Goal: Ask a question

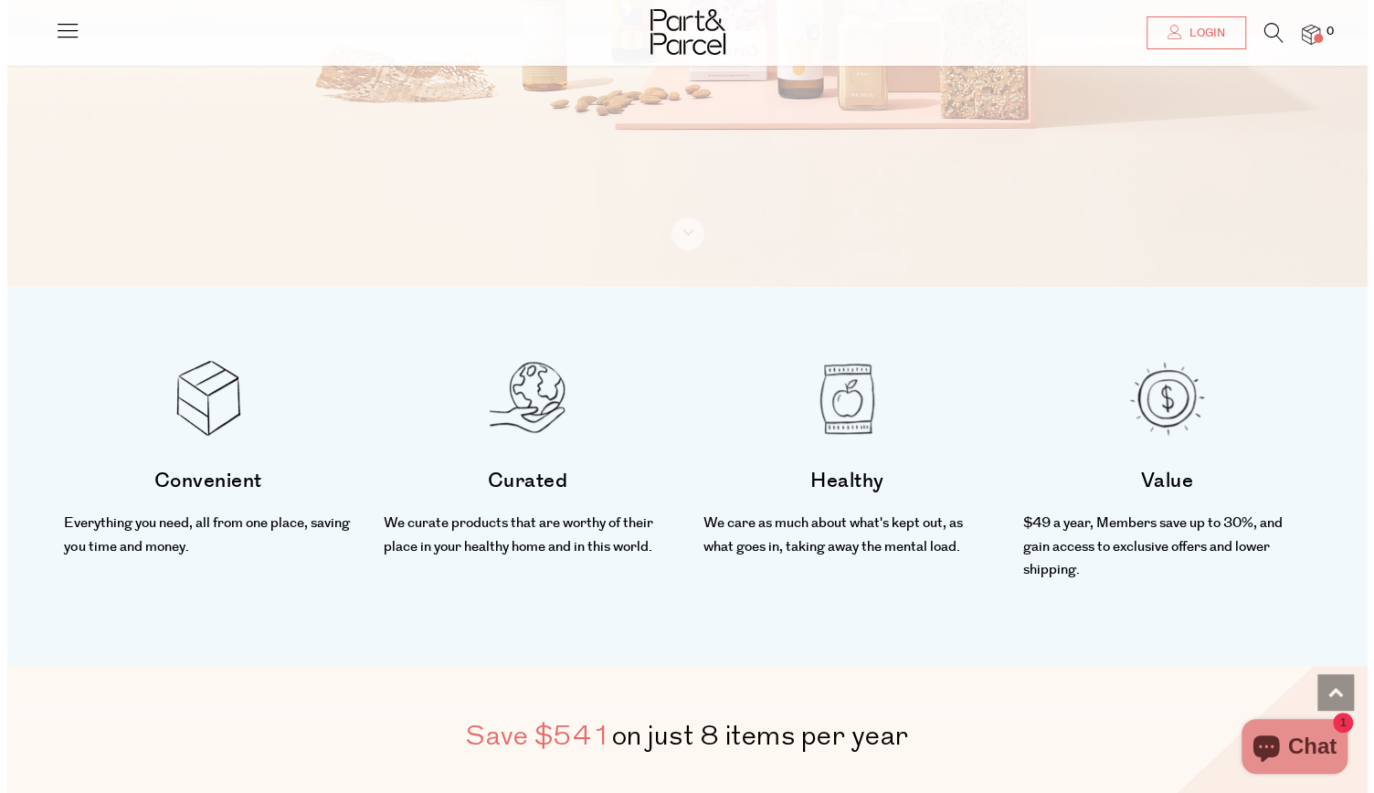
scroll to position [486, 0]
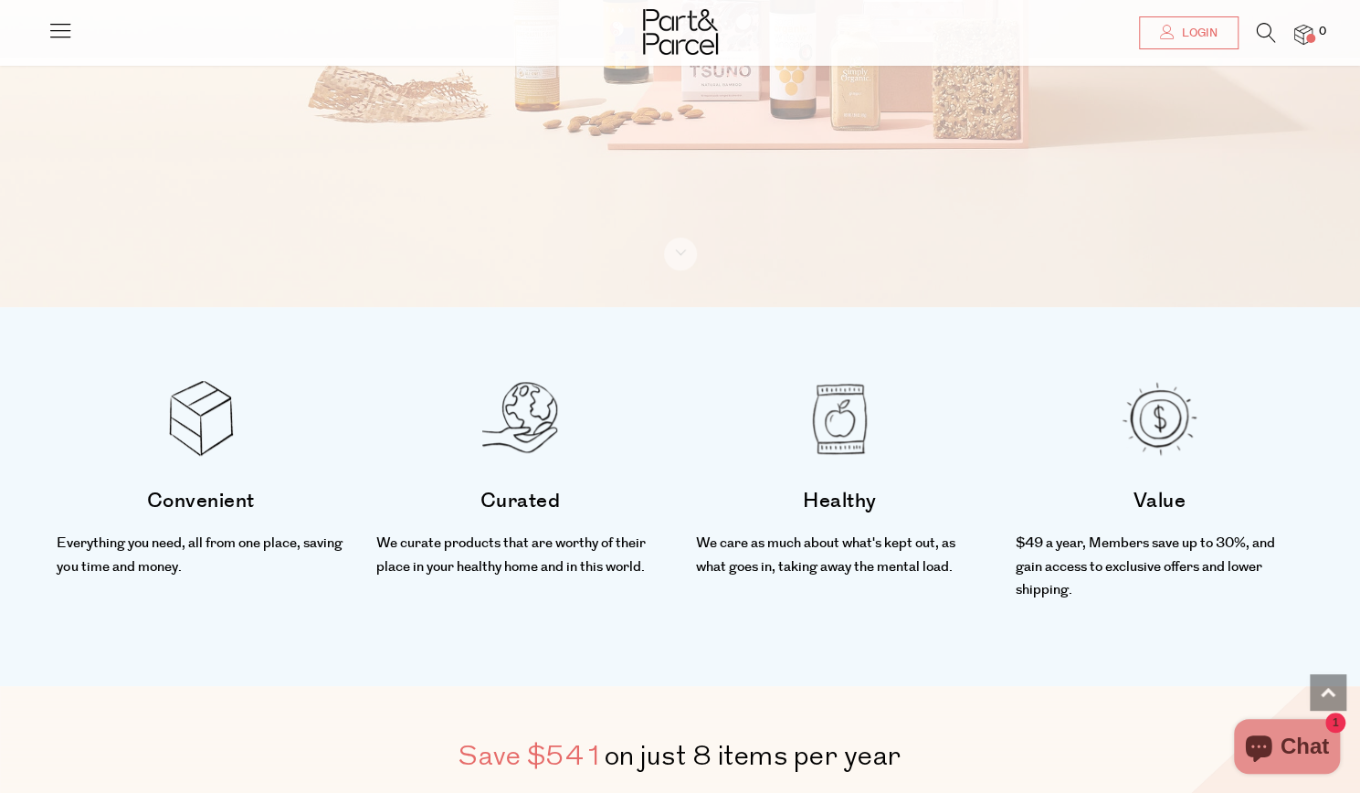
click at [1264, 35] on icon at bounding box center [1266, 33] width 19 height 20
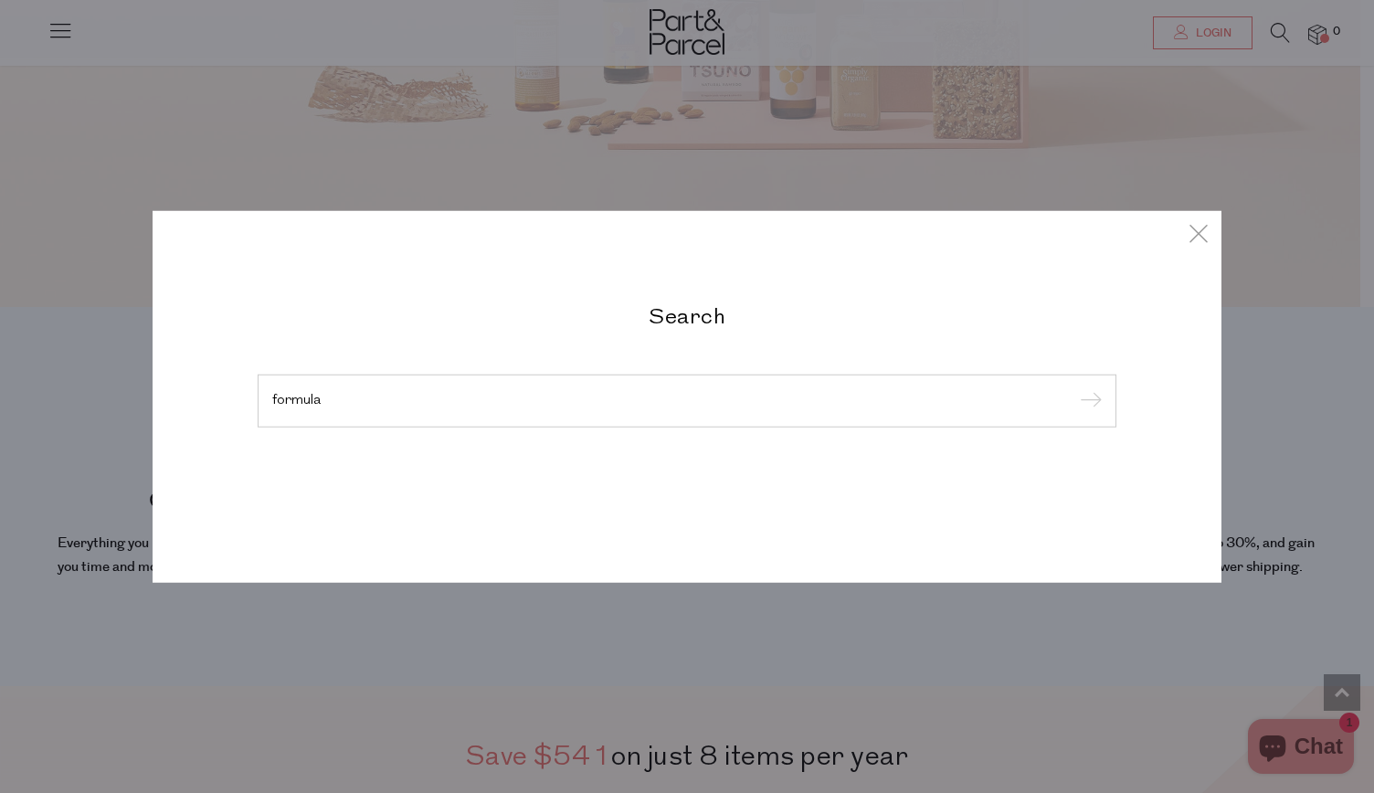
type input "formula"
click at [1074, 388] on input "submit" at bounding box center [1087, 401] width 27 height 27
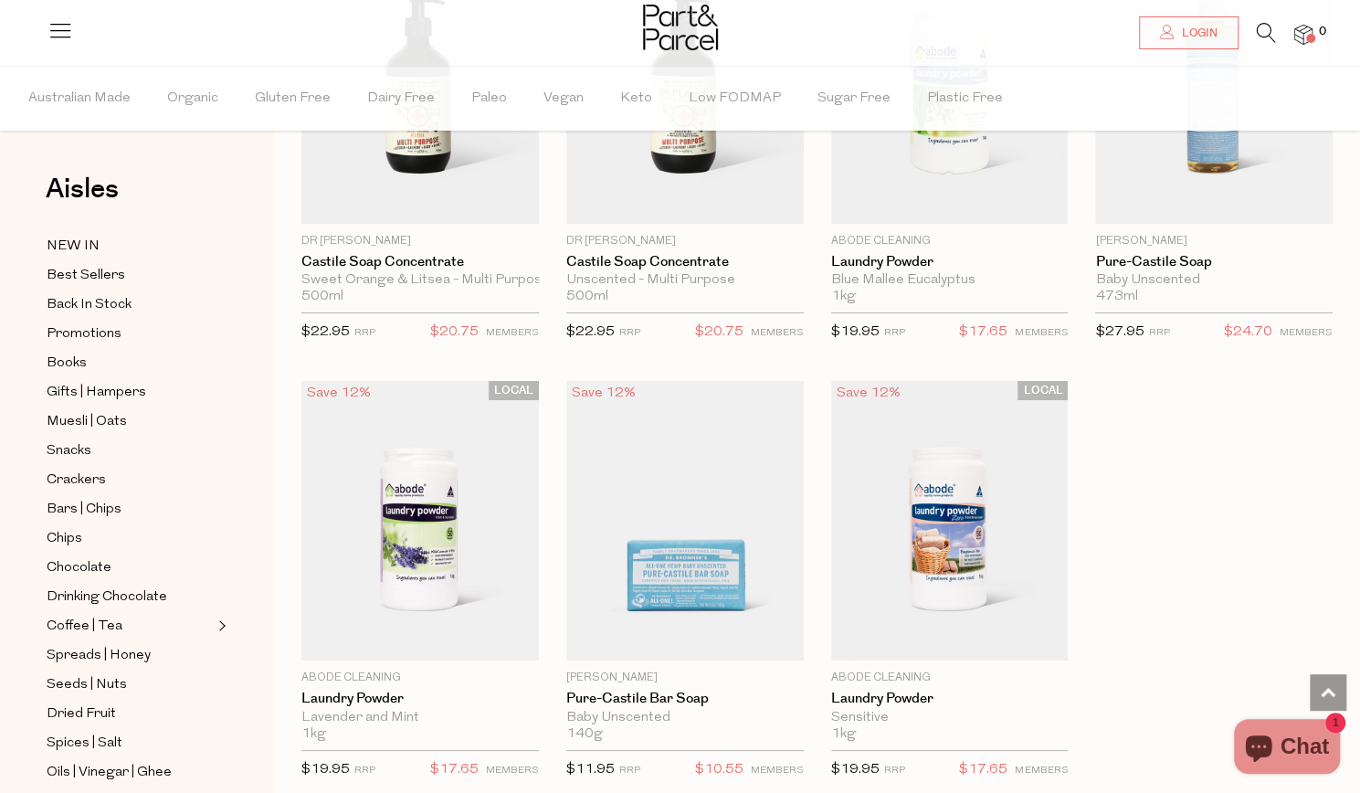
scroll to position [4188, 0]
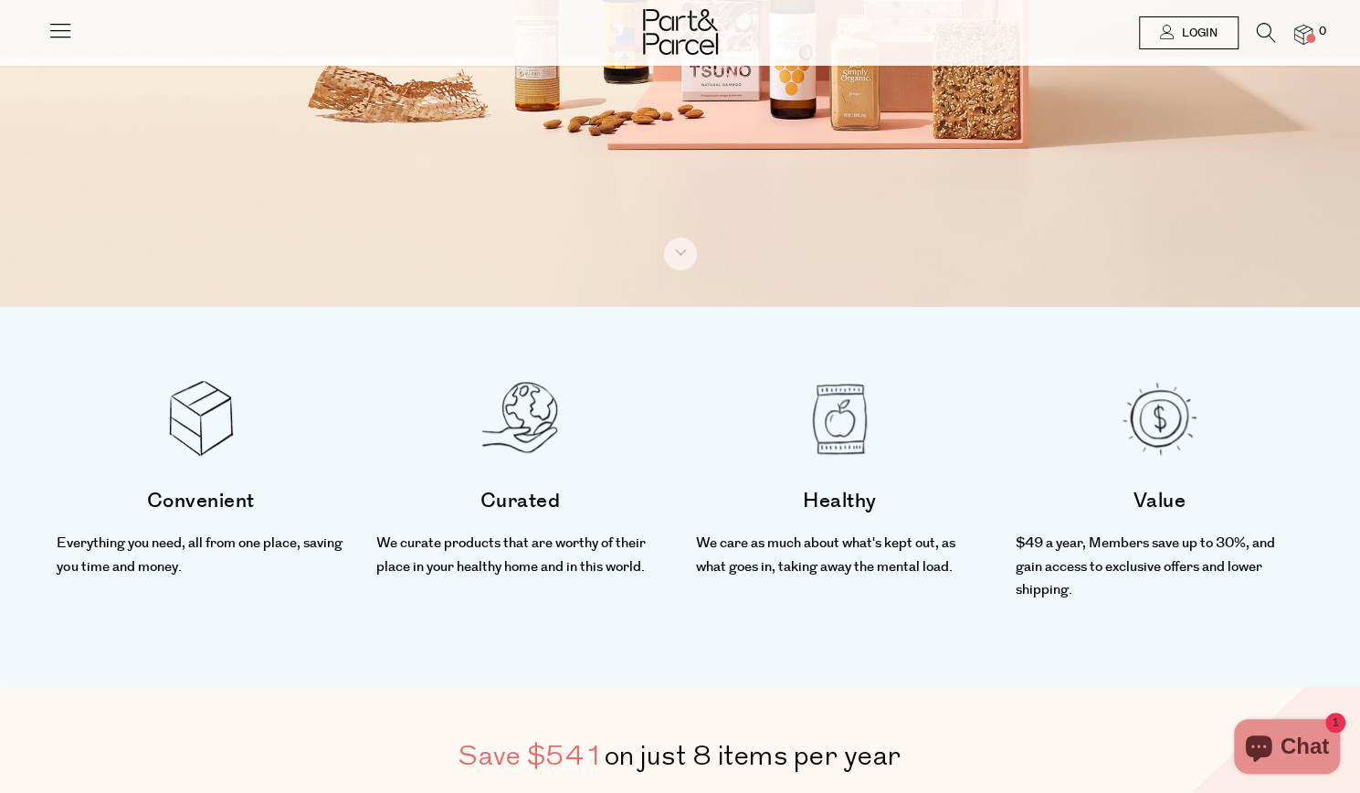
click at [1269, 750] on icon "Chat window" at bounding box center [1258, 748] width 26 height 26
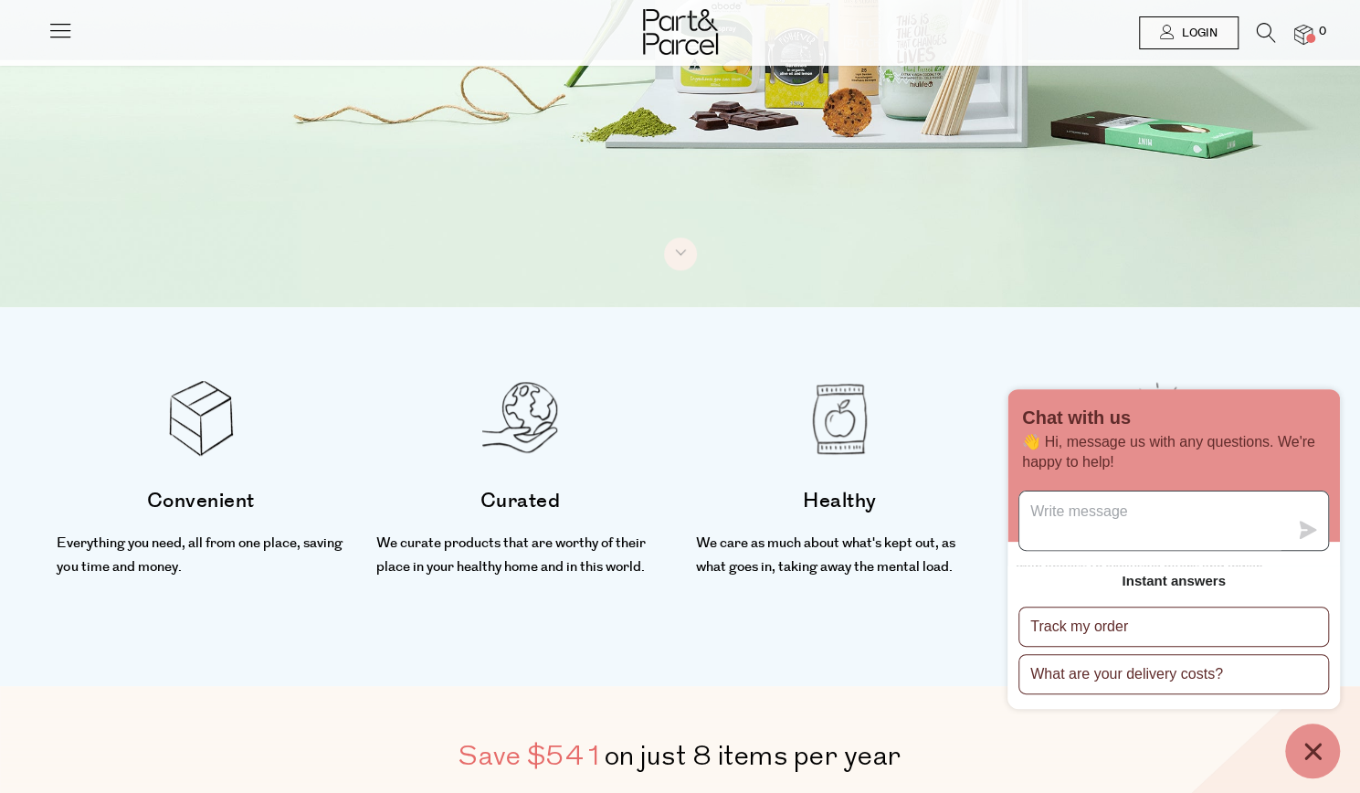
click at [1124, 517] on textarea "Message us" at bounding box center [1153, 520] width 269 height 58
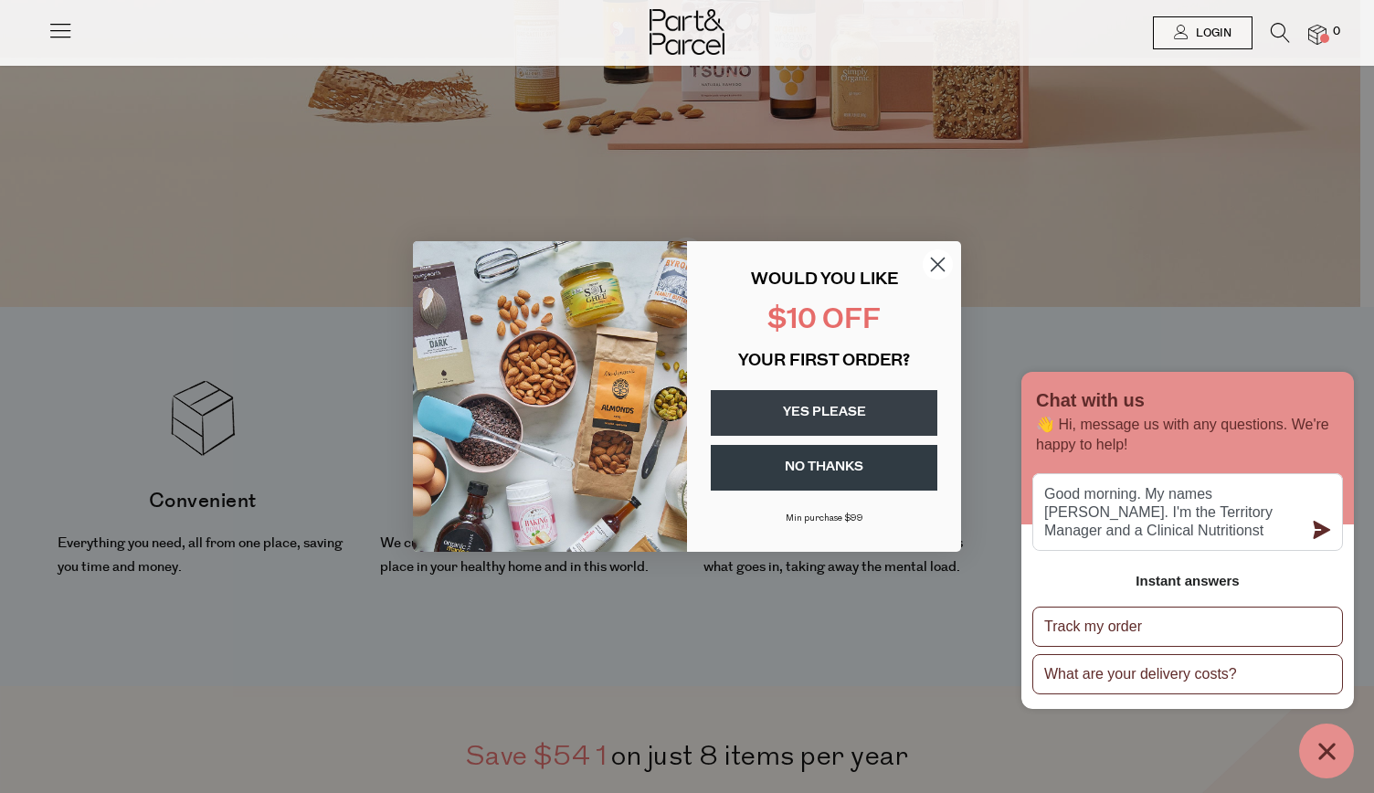
click at [934, 271] on circle "Close dialog" at bounding box center [938, 264] width 30 height 30
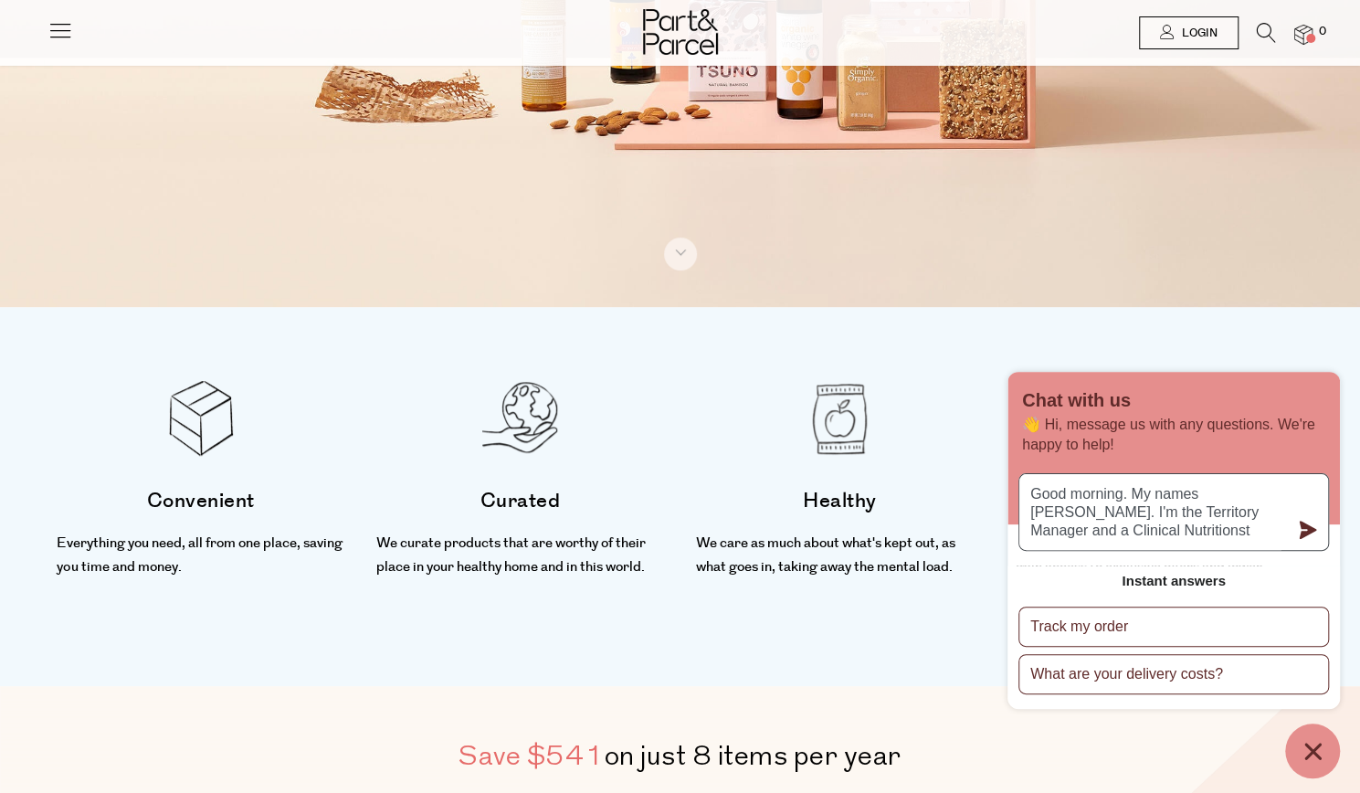
click at [1150, 527] on textarea "Good morning. My names [PERSON_NAME]. I'm the Territory Manager and a Clinical …" at bounding box center [1153, 512] width 269 height 76
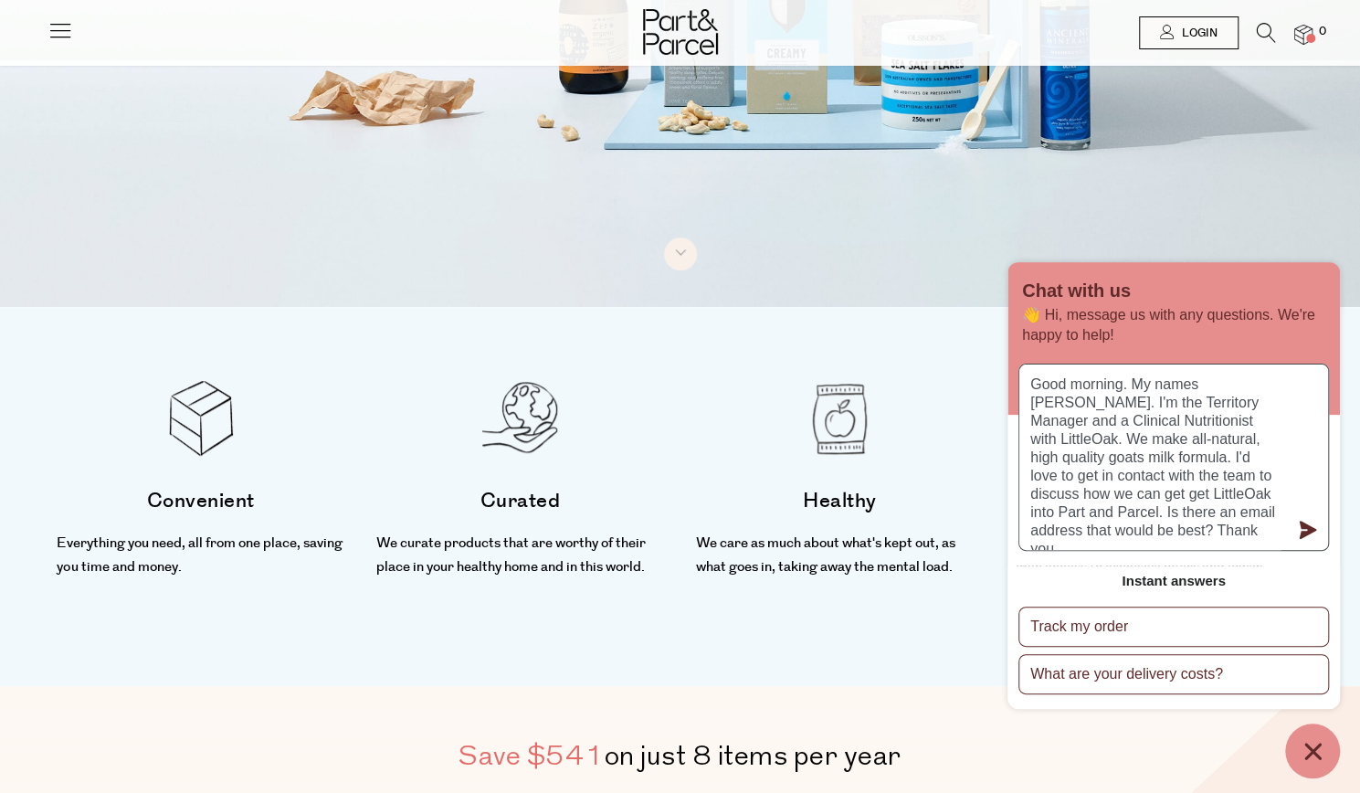
type textarea "Good morning. My names [PERSON_NAME]. I'm the Territory Manager and a Clinical …"
click at [1303, 533] on icon "submit" at bounding box center [1308, 530] width 17 height 18
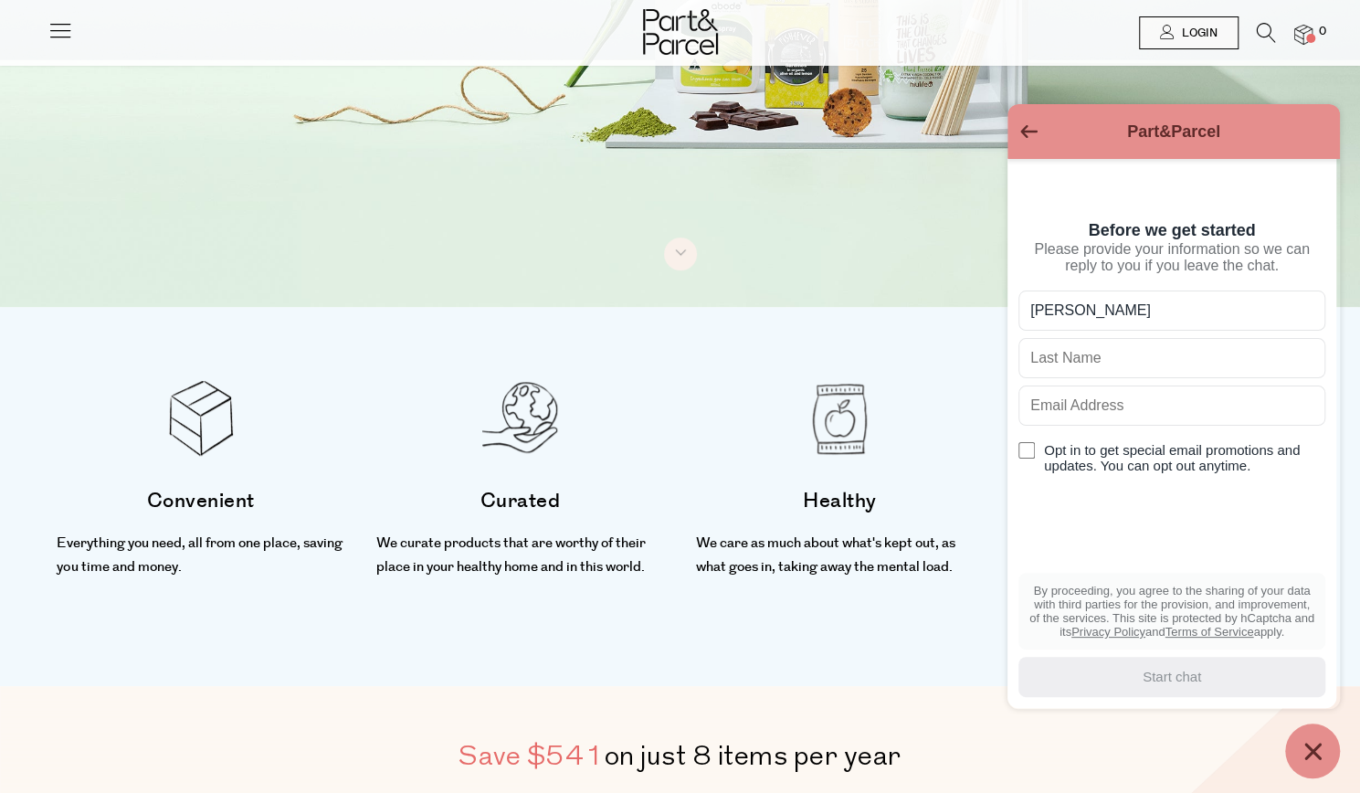
type input "[PERSON_NAME]"
type input "Hosemans"
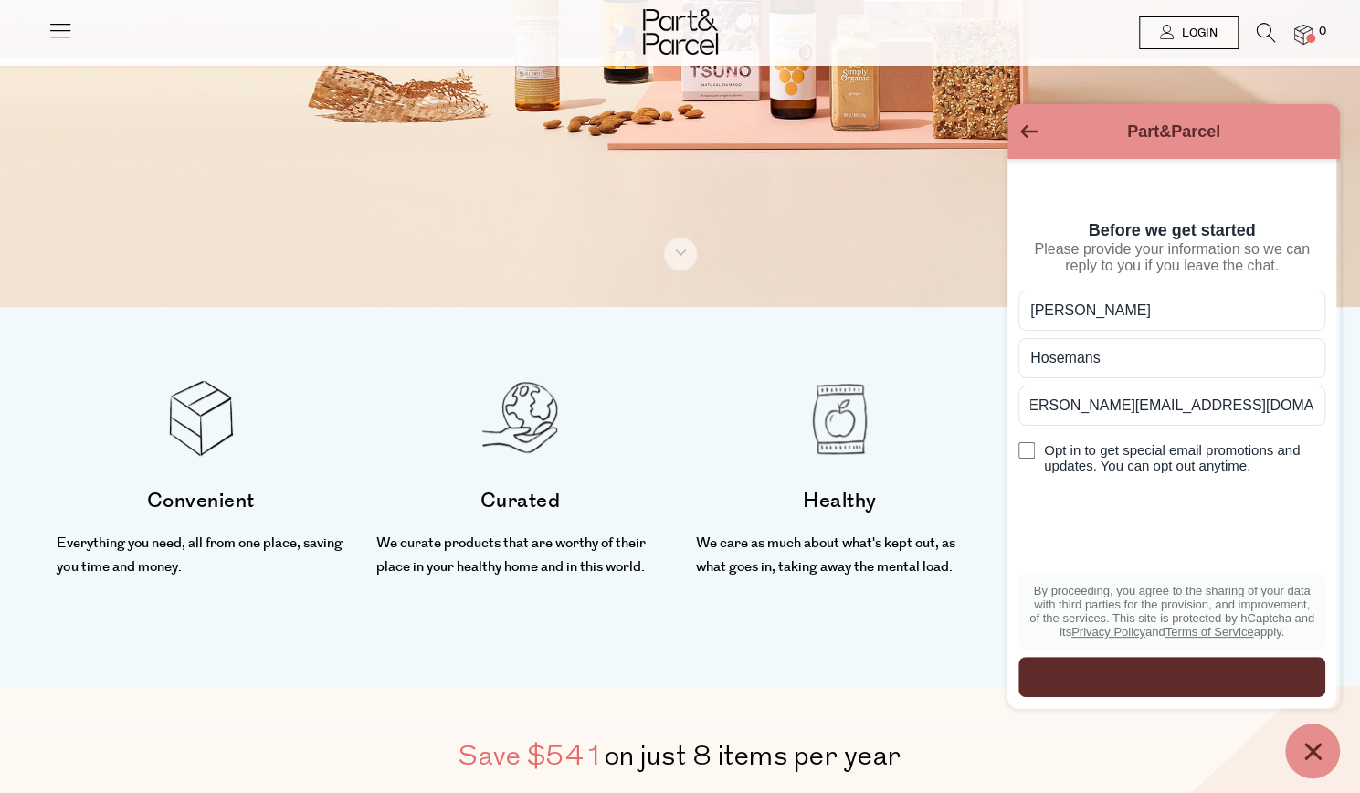
scroll to position [0, 15]
type input "[PERSON_NAME][EMAIL_ADDRESS][DOMAIN_NAME]"
click at [1099, 682] on div "Start chat" at bounding box center [1171, 677] width 285 height 20
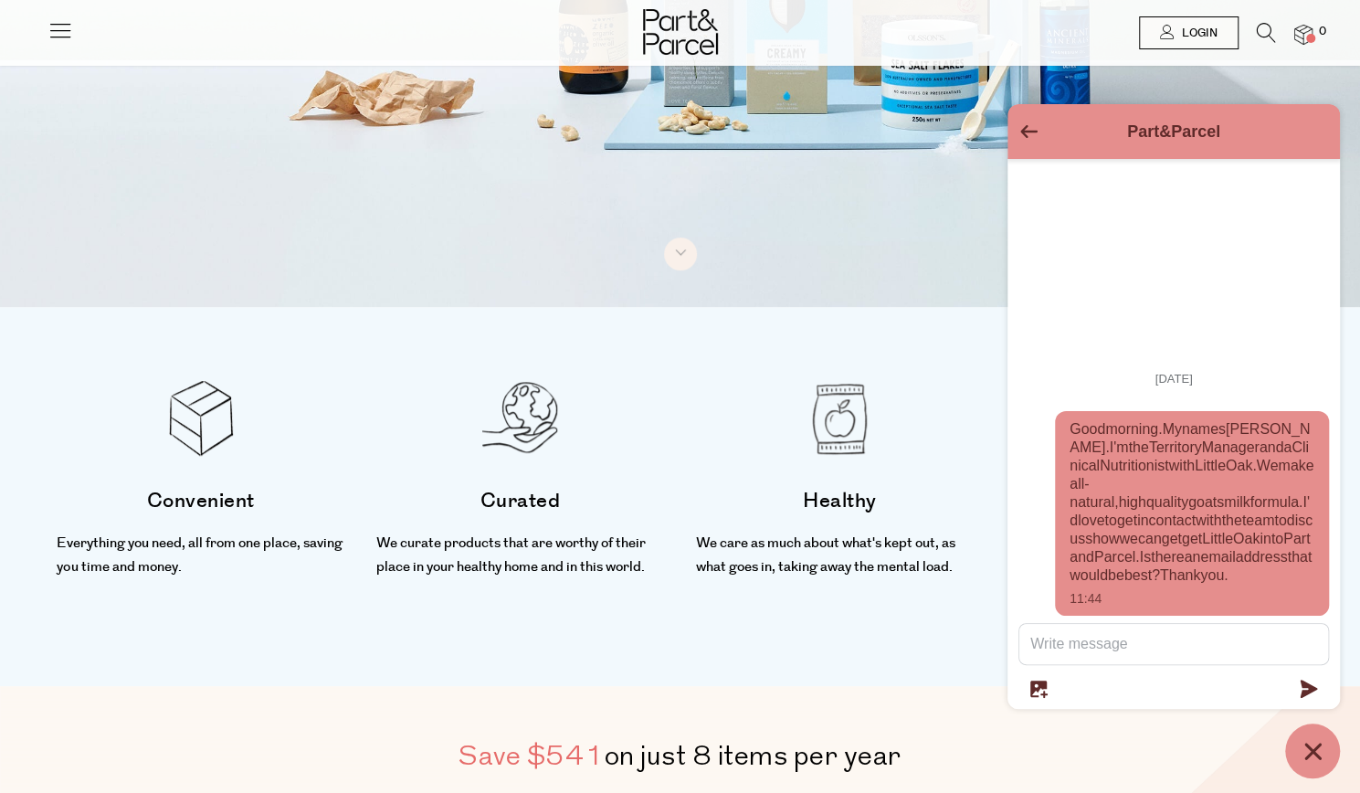
drag, startPoint x: 1123, startPoint y: 374, endPoint x: 1248, endPoint y: 582, distance: 243.0
click at [1248, 582] on div "Good morning. My names [PERSON_NAME]. I'm the Territory Manager and a Clinical …" at bounding box center [1192, 513] width 274 height 205
